Goal: Contribute content: Contribute content

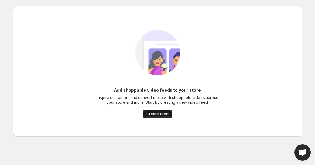
click at [154, 113] on span "Create feed" at bounding box center [157, 113] width 22 height 5
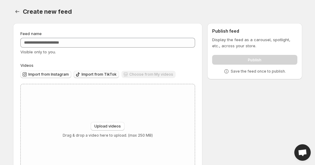
scroll to position [26, 0]
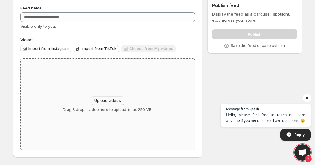
click at [106, 100] on span "Upload videos" at bounding box center [107, 100] width 26 height 5
type input "**********"
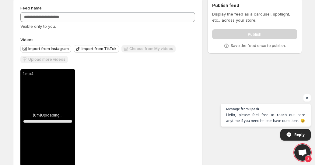
scroll to position [42, 0]
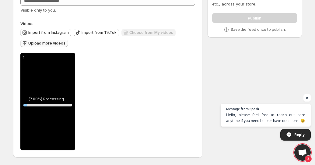
click at [46, 45] on span "Upload more videos" at bounding box center [46, 43] width 37 height 5
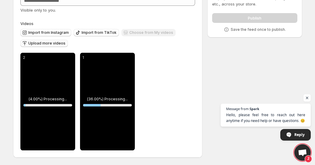
click at [44, 43] on span "Upload more videos" at bounding box center [46, 43] width 37 height 5
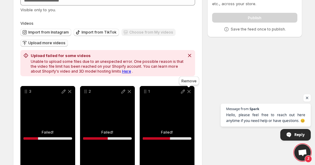
click at [188, 91] on icon at bounding box center [188, 91] width 3 height 3
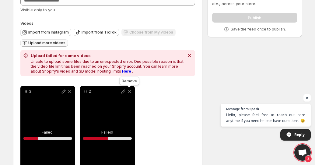
click at [129, 91] on icon at bounding box center [129, 91] width 6 height 6
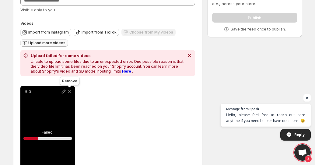
click at [70, 90] on icon at bounding box center [70, 91] width 6 height 6
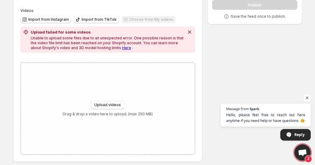
scroll to position [55, 0]
click at [189, 30] on icon "Dismiss notification" at bounding box center [190, 32] width 6 height 6
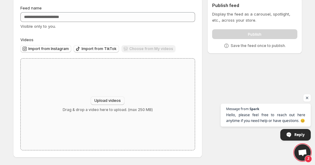
click at [100, 99] on span "Upload videos" at bounding box center [107, 100] width 26 height 5
type input "**********"
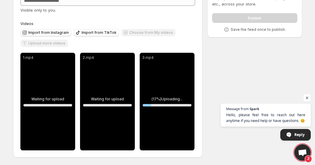
scroll to position [42, 0]
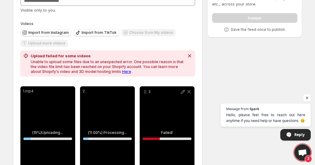
click at [116, 73] on p "Unable to upload some files due to an unexpected error. One possible reason is …" at bounding box center [108, 66] width 154 height 15
click at [122, 72] on link "Here" at bounding box center [126, 71] width 9 height 5
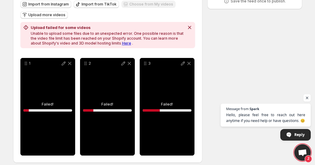
scroll to position [72, 0]
